Goal: Transaction & Acquisition: Download file/media

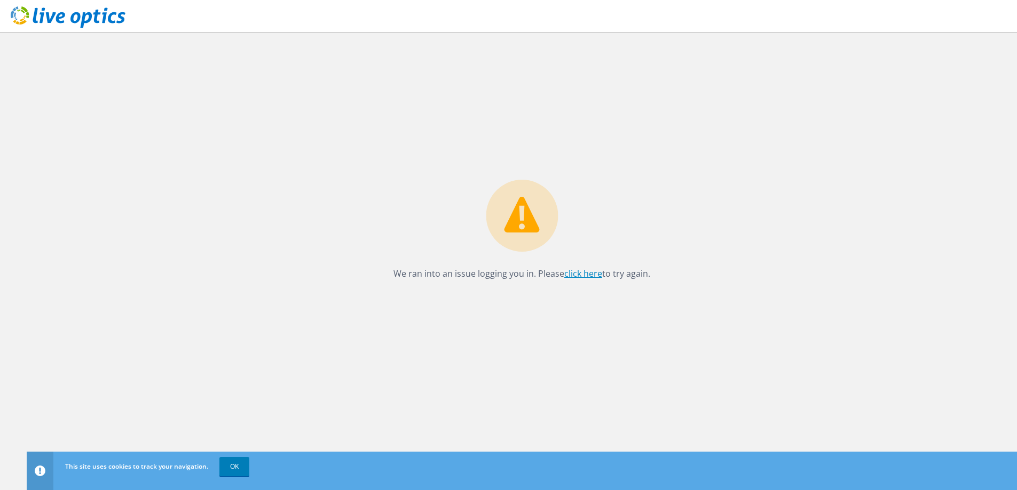
click at [594, 274] on link "click here" at bounding box center [583, 274] width 38 height 12
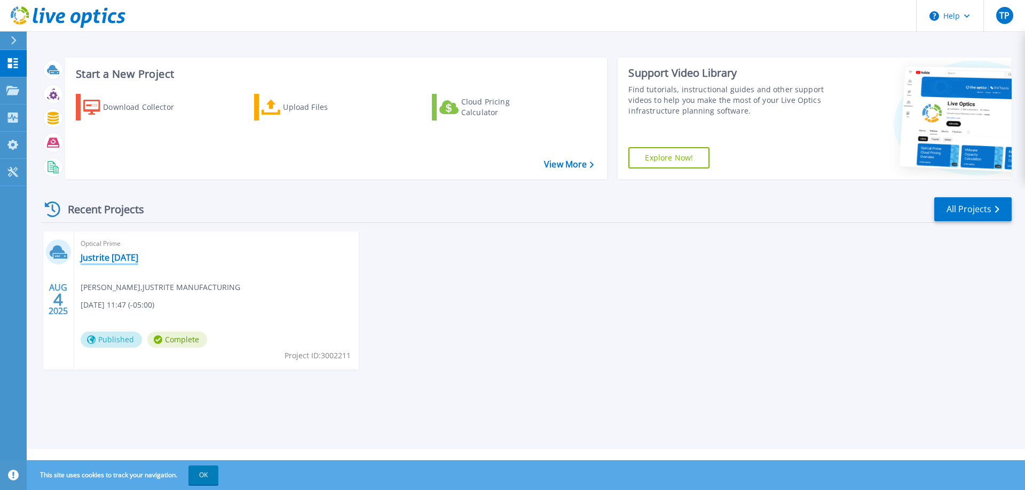
click at [107, 260] on link "Justrite [DATE]" at bounding box center [110, 257] width 58 height 11
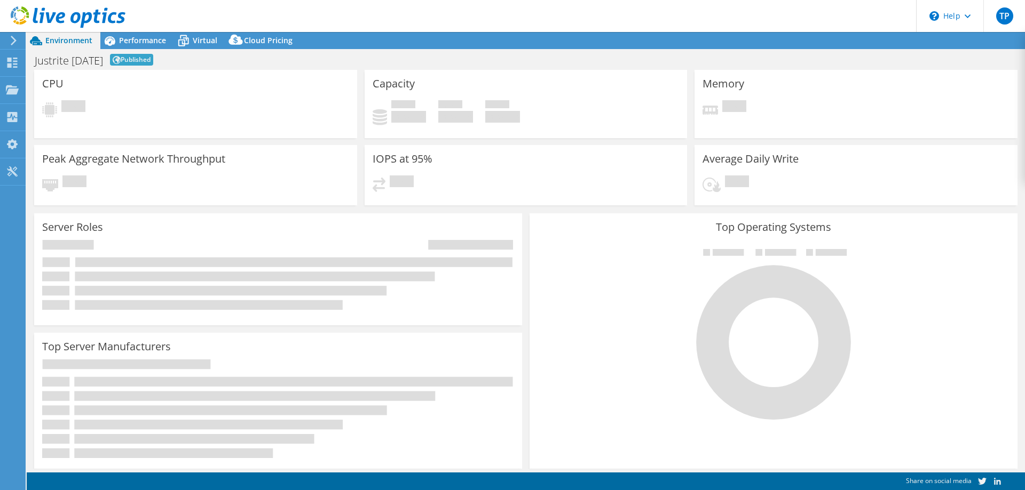
select select "USEast"
select select "USD"
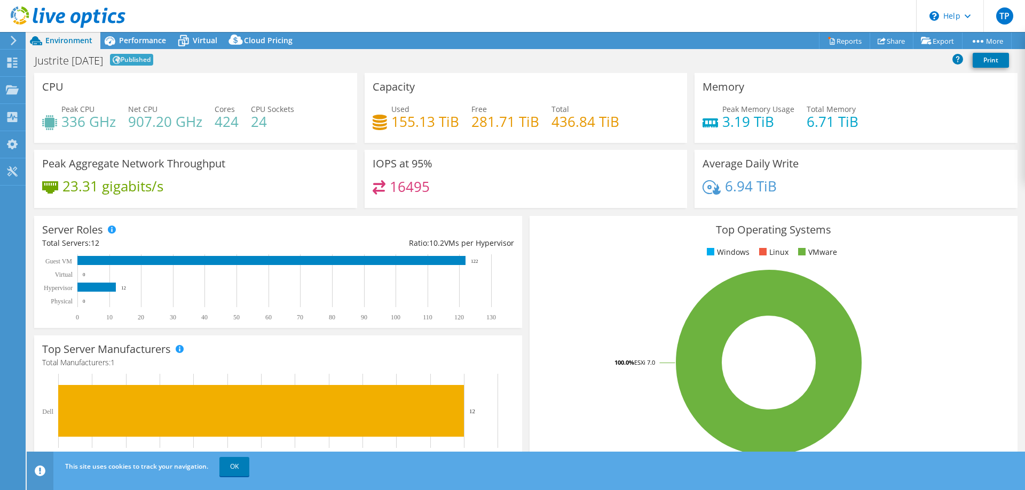
click at [700, 22] on header "TP End User Tim Pavela tpavela@justrite.com JUSTRITE MANUFACTURING My Profile L…" at bounding box center [512, 16] width 1025 height 32
click at [1003, 20] on span "TP" at bounding box center [1004, 15] width 17 height 17
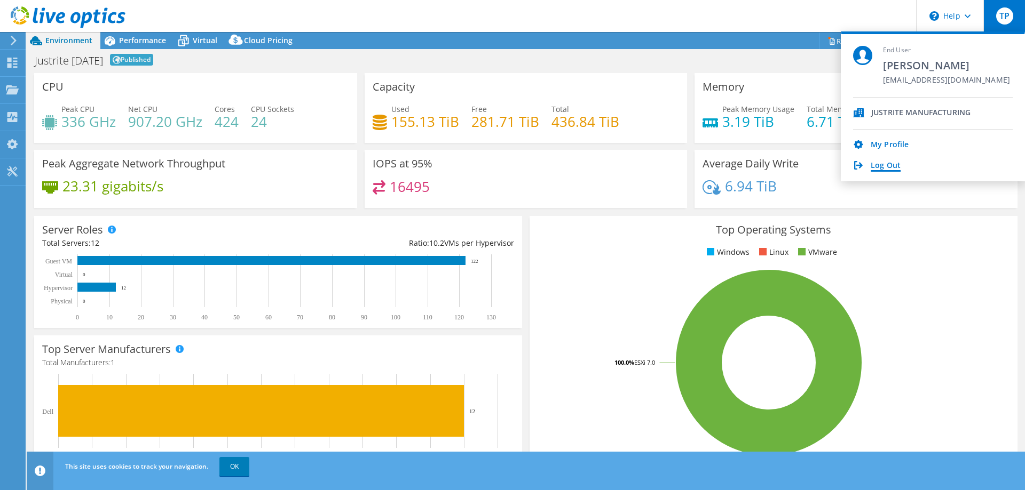
click at [887, 169] on link "Log Out" at bounding box center [885, 166] width 30 height 10
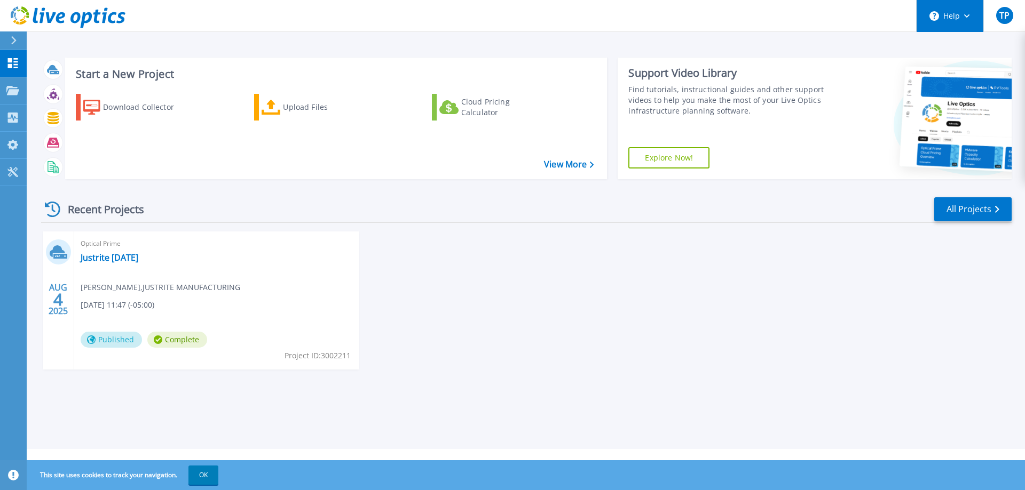
click at [969, 14] on icon at bounding box center [967, 16] width 6 height 4
click at [868, 11] on header "Help TP End User Tim Pavela tpavela@justrite.com JUSTRITE MANUFACTURING My Prof…" at bounding box center [512, 16] width 1025 height 32
click at [14, 167] on icon at bounding box center [12, 172] width 13 height 10
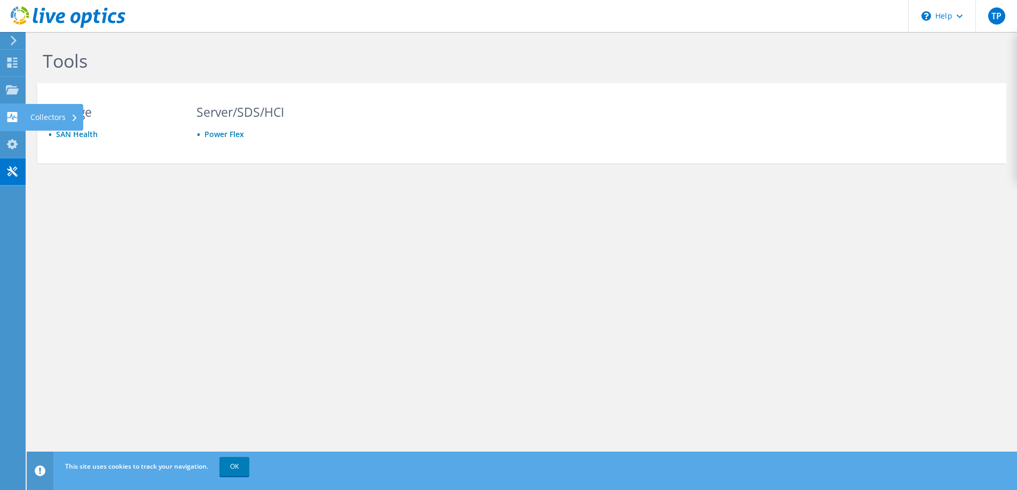
click at [49, 118] on div "Collectors" at bounding box center [54, 117] width 58 height 27
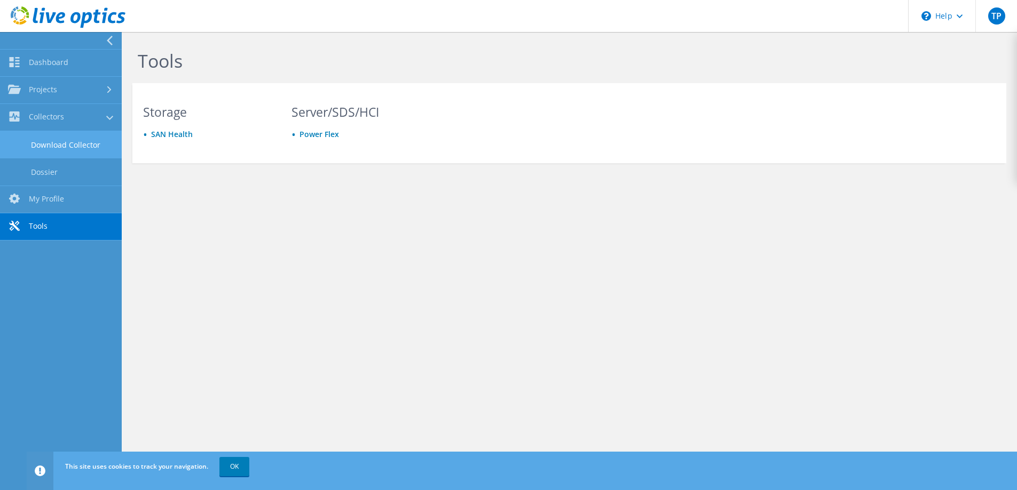
click at [71, 143] on link "Download Collector" at bounding box center [61, 144] width 122 height 27
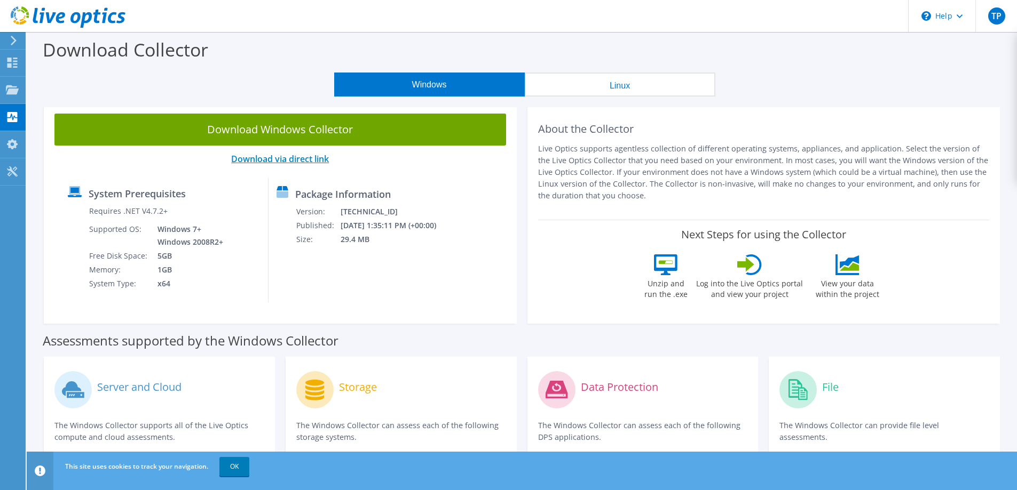
click at [286, 157] on link "Download via direct link" at bounding box center [280, 159] width 98 height 12
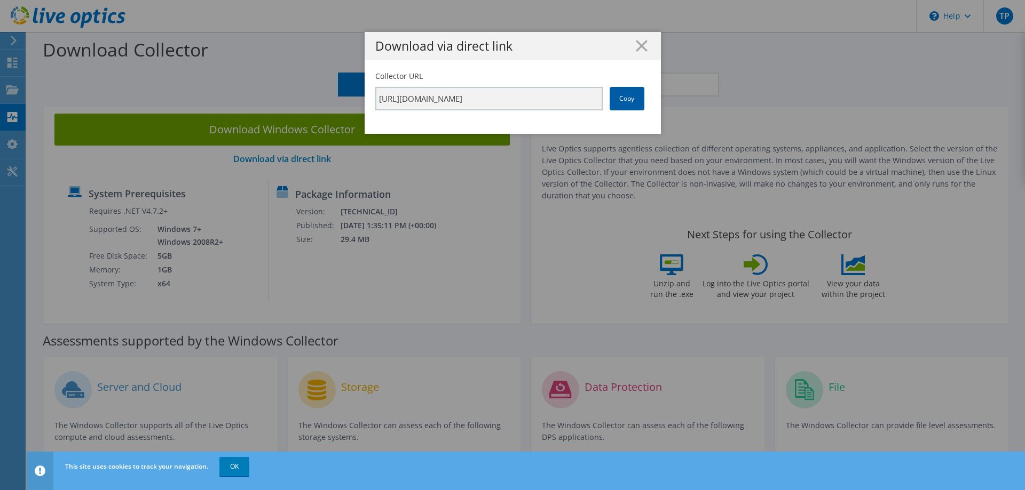
click at [616, 99] on link "Copy" at bounding box center [626, 98] width 35 height 23
click at [639, 43] on line at bounding box center [641, 46] width 11 height 11
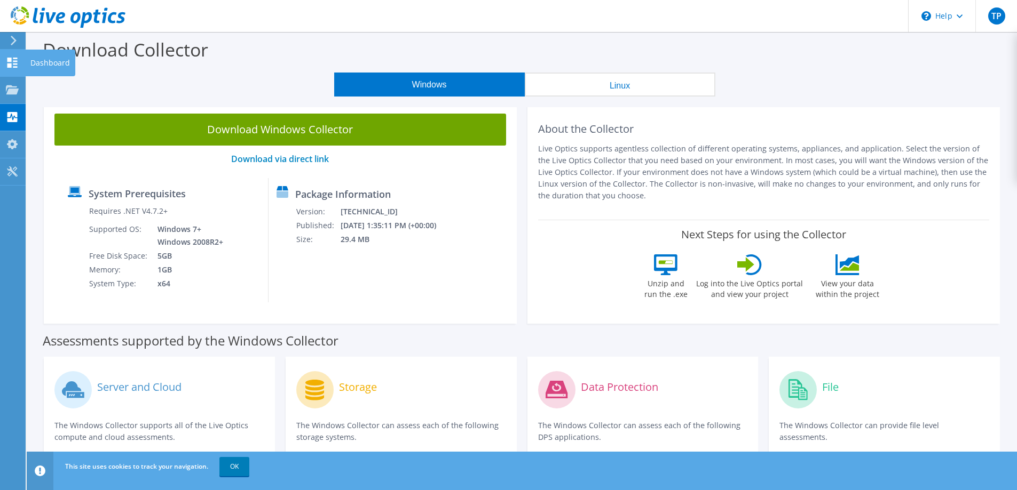
click at [7, 66] on icon at bounding box center [12, 63] width 13 height 10
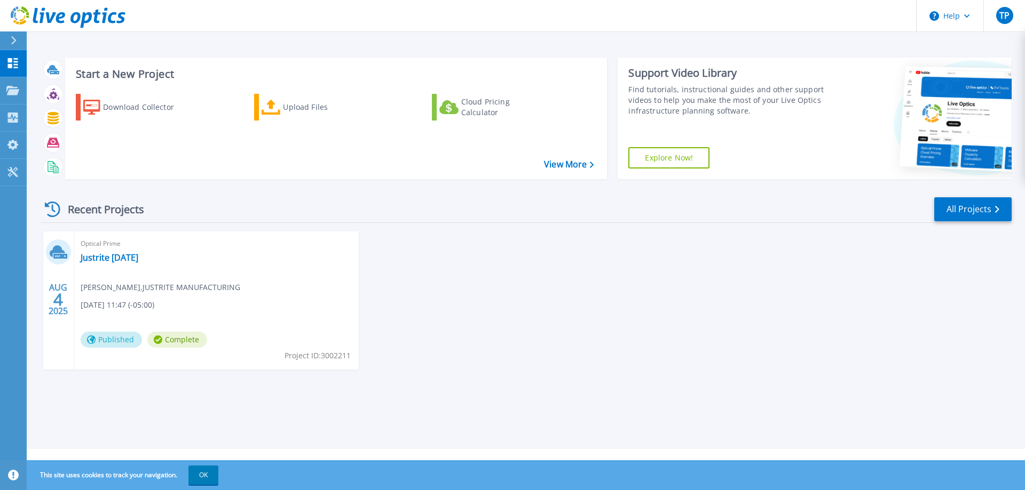
click at [562, 312] on div "[DATE] Optical Prime Justrite [DATE] [PERSON_NAME] , JUSTRITE MANUFACTURING [DA…" at bounding box center [522, 312] width 979 height 160
click at [710, 303] on div "[DATE] Optical Prime Justrite [DATE] [PERSON_NAME] , JUSTRITE MANUFACTURING [DA…" at bounding box center [522, 312] width 979 height 160
click at [46, 90] on p "Projects" at bounding box center [42, 91] width 28 height 28
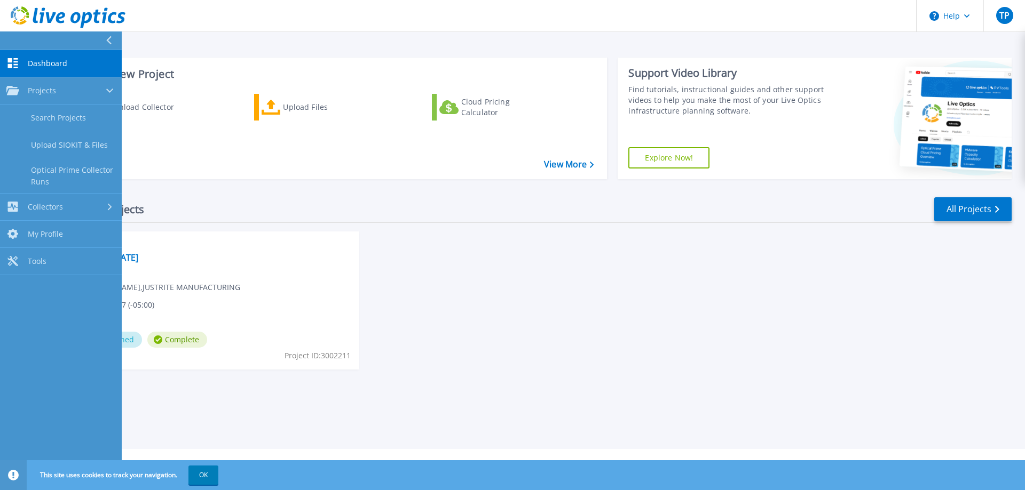
click at [534, 321] on div "[DATE] Optical Prime Justrite [DATE] [PERSON_NAME] , JUSTRITE MANUFACTURING [DA…" at bounding box center [522, 312] width 979 height 160
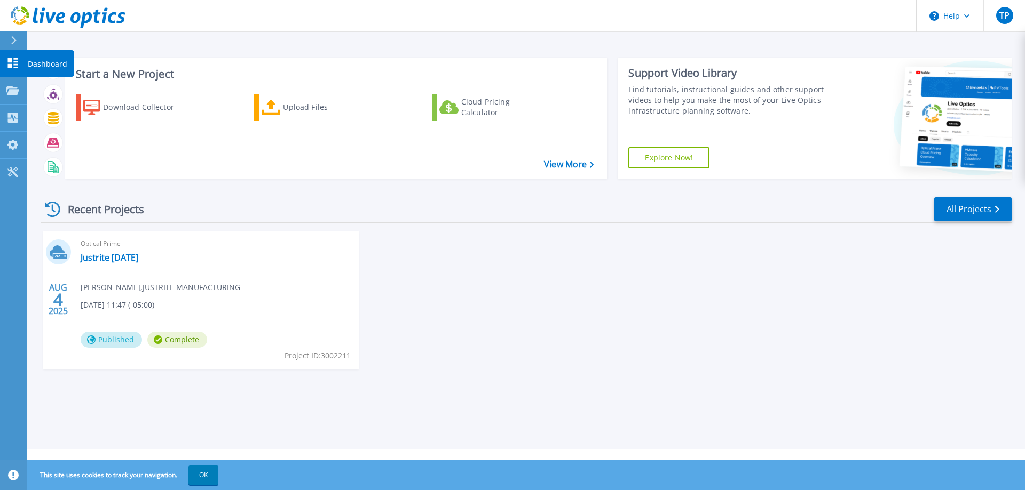
click at [13, 64] on icon at bounding box center [12, 63] width 13 height 10
click at [50, 96] on p "Projects" at bounding box center [42, 91] width 28 height 28
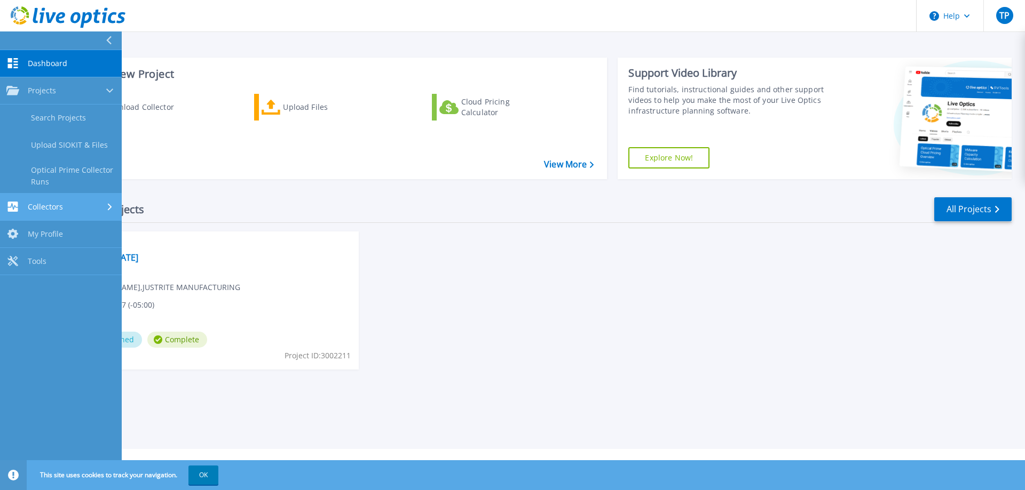
click at [66, 205] on div "Collectors" at bounding box center [60, 207] width 109 height 10
click at [597, 310] on div "AUG 4 2025 Optical Prime Justrite July 2025 Scott Silvers , JUSTRITE MANUFACTUR…" at bounding box center [522, 312] width 979 height 160
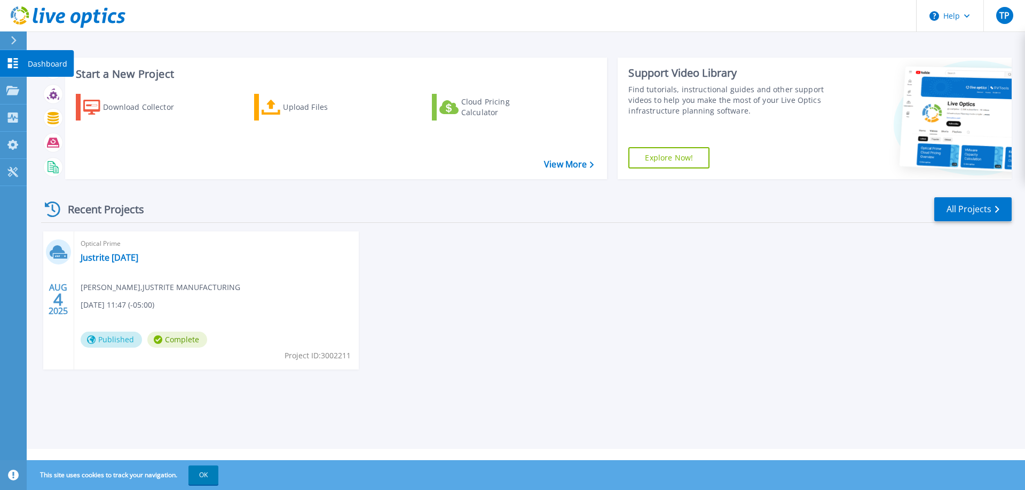
click at [41, 65] on p "Dashboard" at bounding box center [47, 64] width 39 height 28
click at [464, 307] on div "[DATE] Optical Prime Justrite [DATE] [PERSON_NAME] , JUSTRITE MANUFACTURING [DA…" at bounding box center [522, 312] width 979 height 160
drag, startPoint x: 219, startPoint y: 49, endPoint x: 205, endPoint y: 42, distance: 15.0
click at [219, 49] on div "Start a New Project Download Collector Upload Files Cloud Pricing Calculator Vi…" at bounding box center [526, 118] width 970 height 139
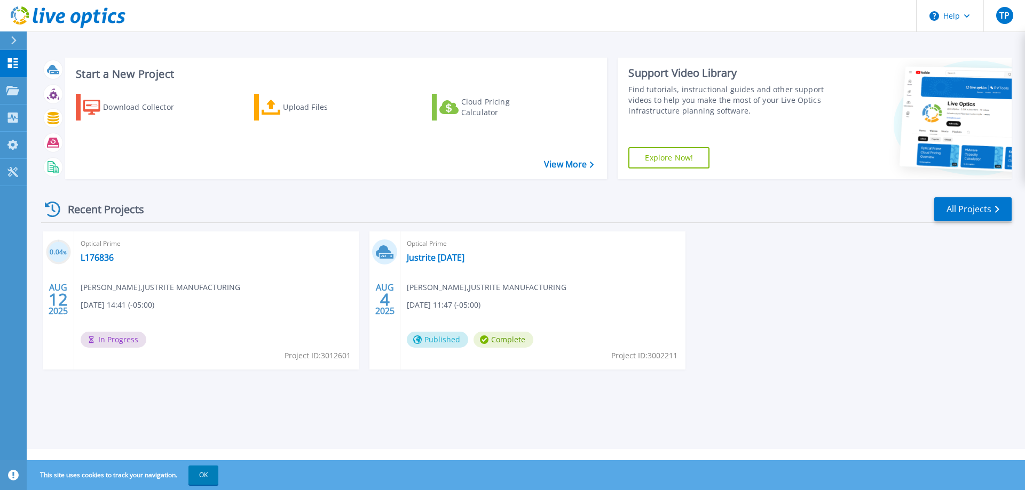
click at [520, 384] on div "0.04 % [DATE] Optical Prime L176836 [PERSON_NAME] , JUSTRITE MANUFACTURING [DAT…" at bounding box center [522, 312] width 979 height 160
